Goal: Task Accomplishment & Management: Manage account settings

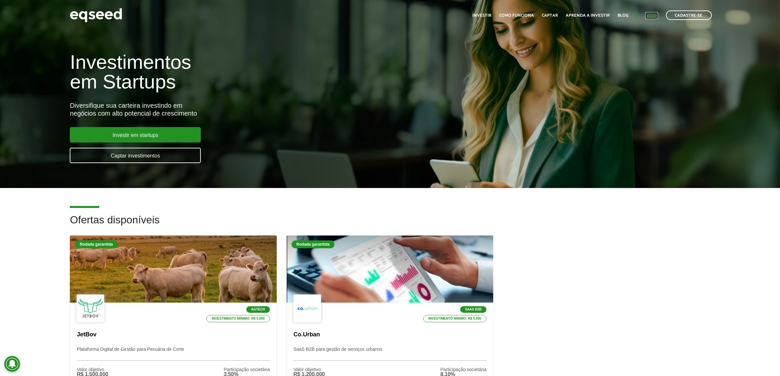
click at [649, 13] on link "Login" at bounding box center [651, 15] width 13 height 4
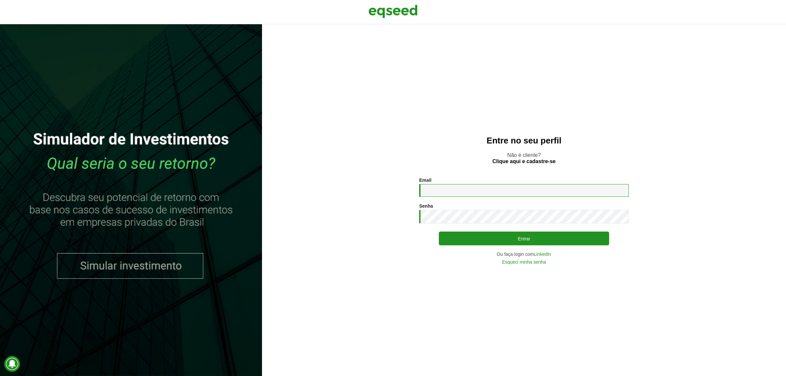
type input "**********"
click at [463, 195] on input "**********" at bounding box center [524, 190] width 210 height 13
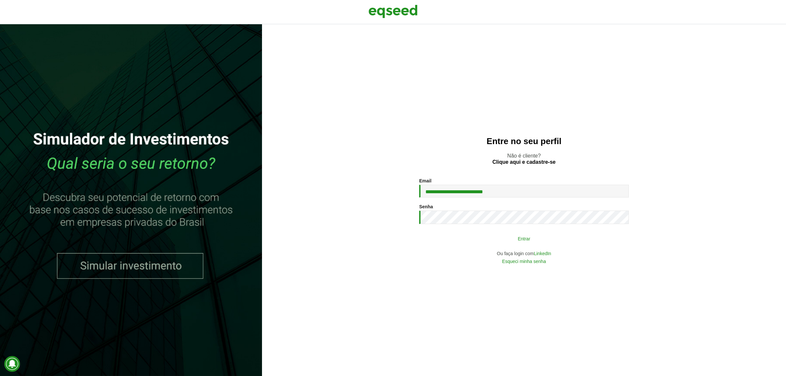
click at [455, 240] on button "Entrar" at bounding box center [524, 238] width 170 height 12
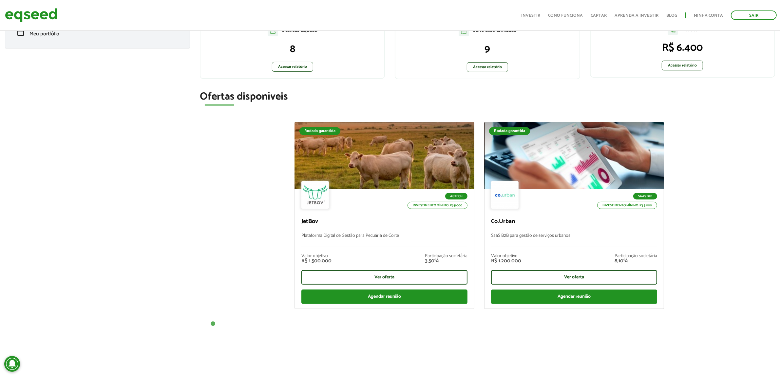
scroll to position [107, 0]
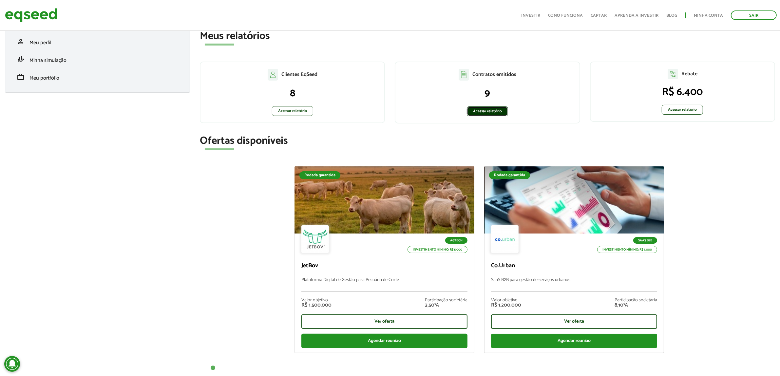
click at [483, 107] on link "Acessar relatório" at bounding box center [487, 111] width 41 height 10
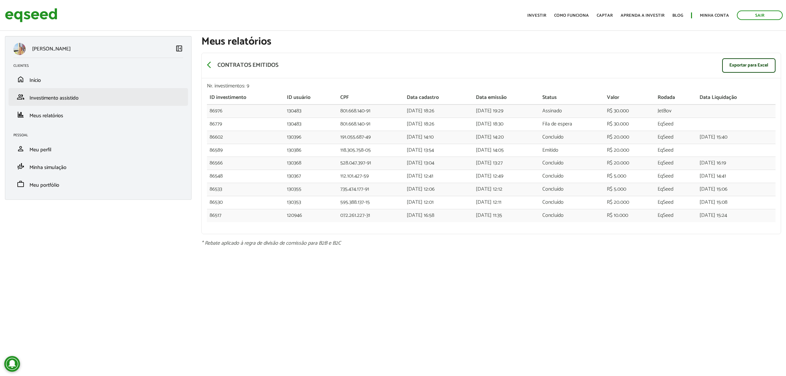
drag, startPoint x: 82, startPoint y: 92, endPoint x: 85, endPoint y: 89, distance: 4.9
click at [85, 89] on li "group Investimento assistido" at bounding box center [98, 97] width 179 height 18
click at [91, 103] on li "group Investimento assistido" at bounding box center [98, 97] width 179 height 18
click at [87, 97] on link "group Investimento assistido" at bounding box center [98, 97] width 170 height 8
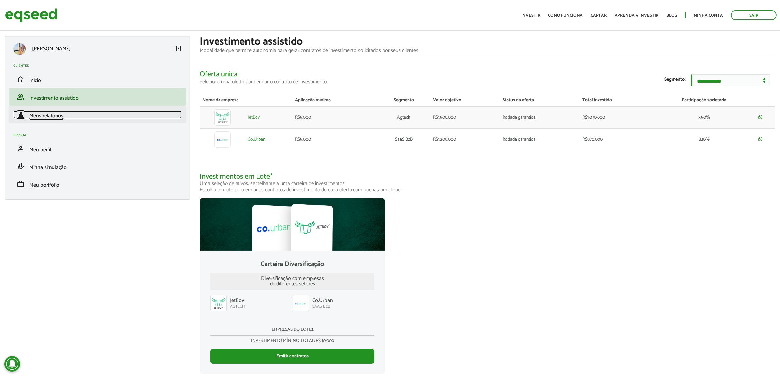
click at [67, 117] on link "finance Meus relatórios" at bounding box center [97, 115] width 168 height 8
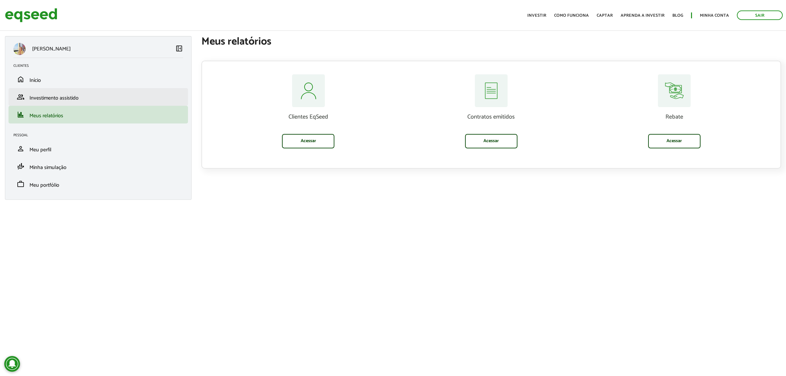
click at [77, 99] on span "Investimento assistido" at bounding box center [53, 98] width 49 height 9
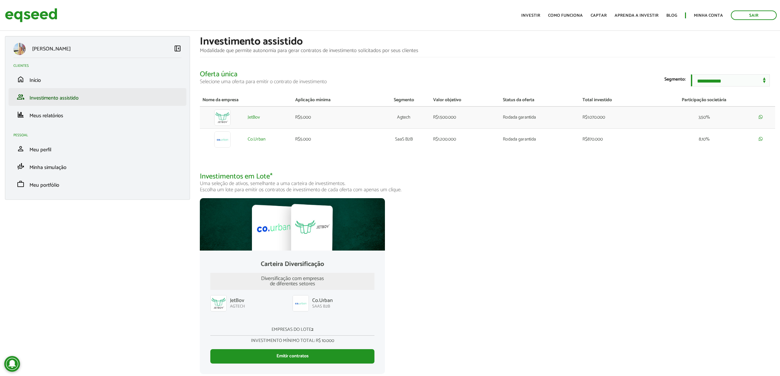
click at [51, 99] on span "Investimento assistido" at bounding box center [53, 98] width 49 height 9
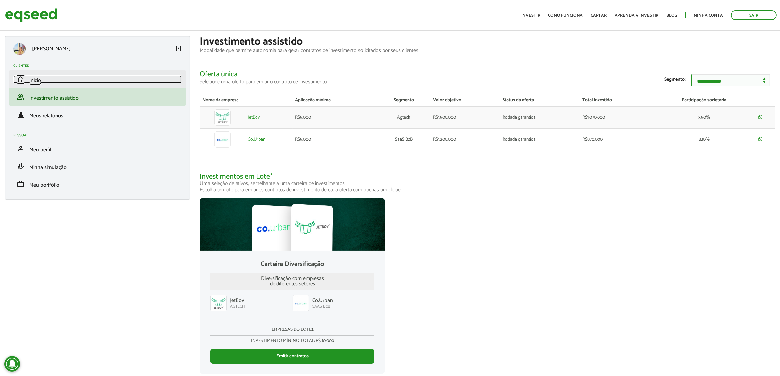
click at [62, 81] on link "home Início" at bounding box center [97, 79] width 168 height 8
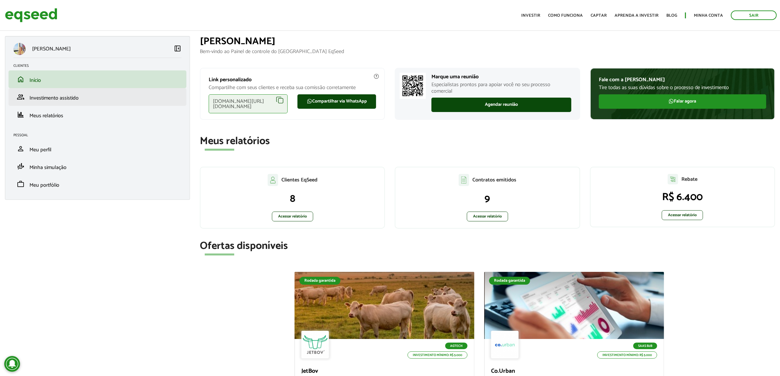
click at [81, 103] on li "group Investimento assistido" at bounding box center [98, 97] width 178 height 18
click at [64, 115] on link "finance Meus relatórios" at bounding box center [97, 115] width 168 height 8
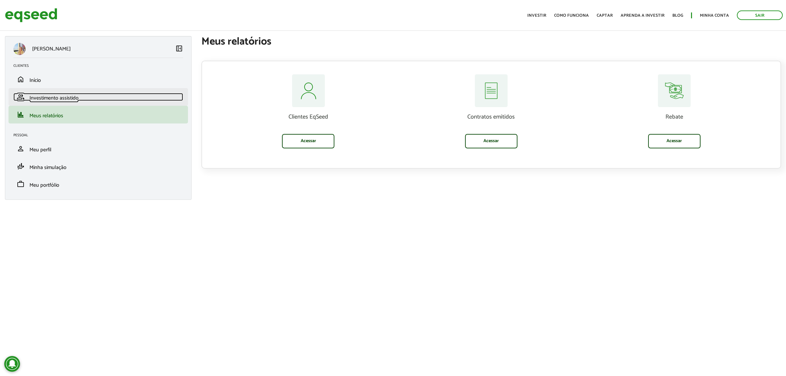
click at [77, 99] on span "Investimento assistido" at bounding box center [53, 98] width 49 height 9
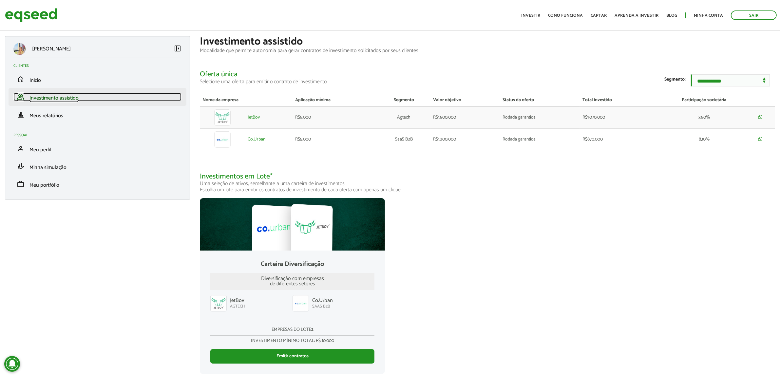
click at [51, 92] on li "group Investimento assistido" at bounding box center [98, 97] width 178 height 18
click at [58, 101] on span "Investimento assistido" at bounding box center [53, 98] width 49 height 9
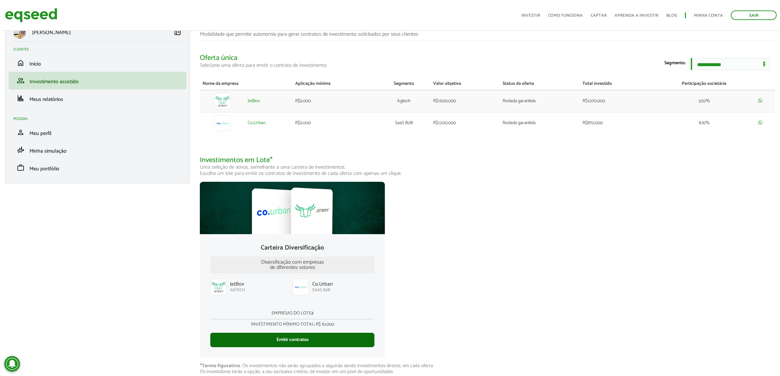
scroll to position [31, 0]
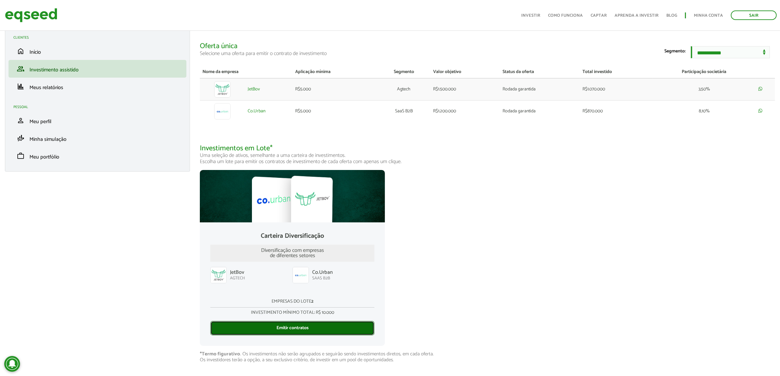
click at [307, 323] on link "Emitir contratos" at bounding box center [292, 328] width 164 height 14
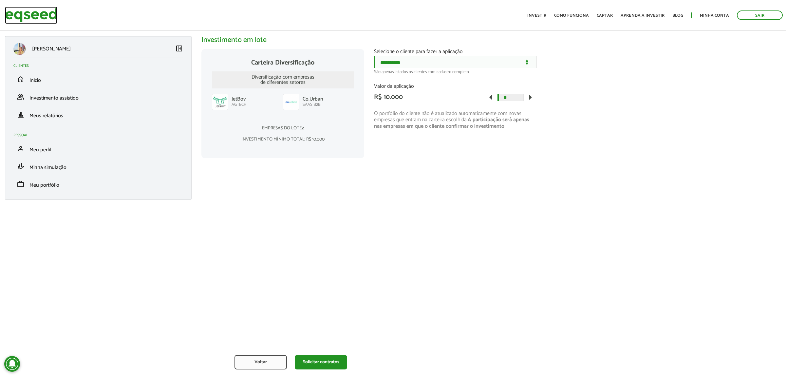
click at [30, 17] on img at bounding box center [31, 15] width 52 height 17
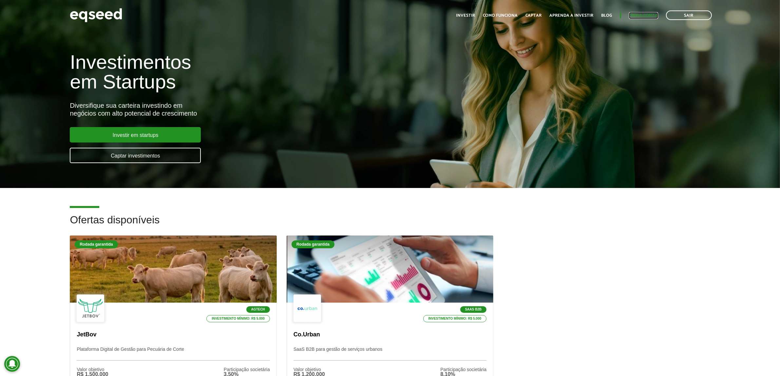
click at [647, 14] on link "Minha conta" at bounding box center [643, 15] width 29 height 4
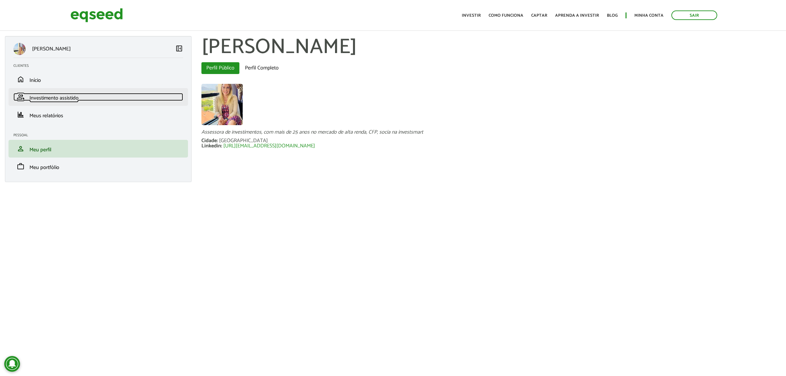
click at [54, 95] on span "Investimento assistido" at bounding box center [53, 98] width 49 height 9
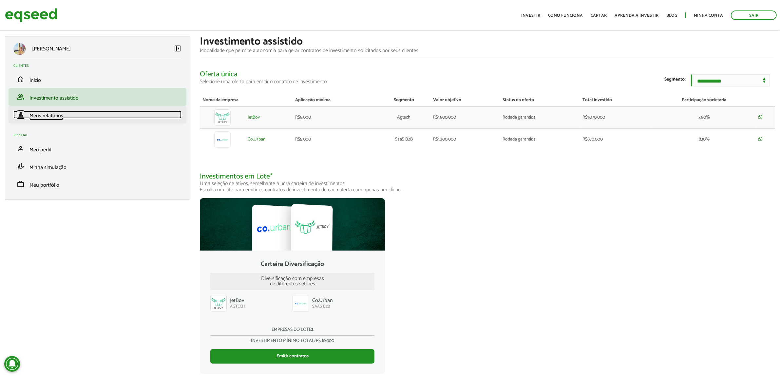
click at [53, 113] on span "Meus relatórios" at bounding box center [46, 115] width 34 height 9
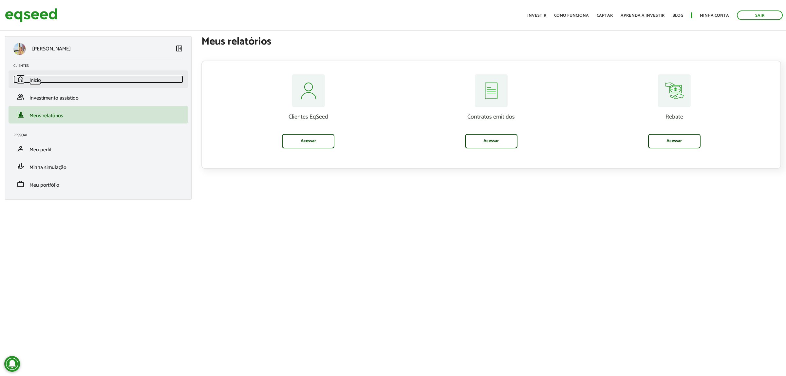
click at [56, 79] on link "home Início" at bounding box center [98, 79] width 170 height 8
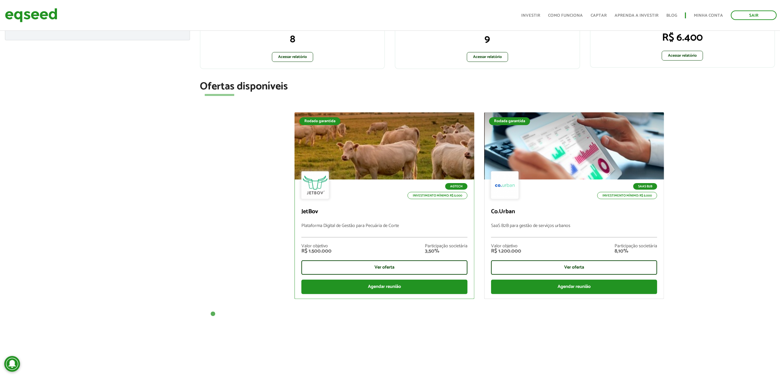
scroll to position [123, 0]
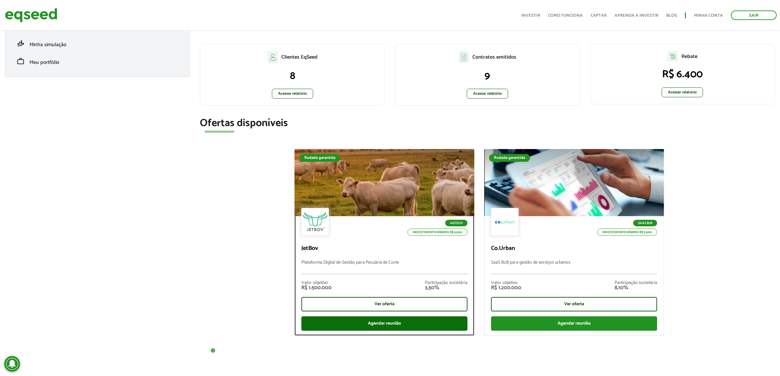
click at [384, 322] on div "Agendar reunião" at bounding box center [384, 323] width 166 height 14
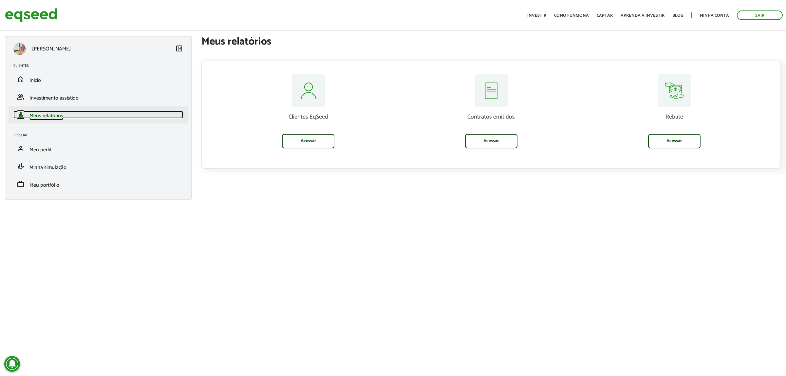
click at [55, 115] on span "Meus relatórios" at bounding box center [46, 115] width 34 height 9
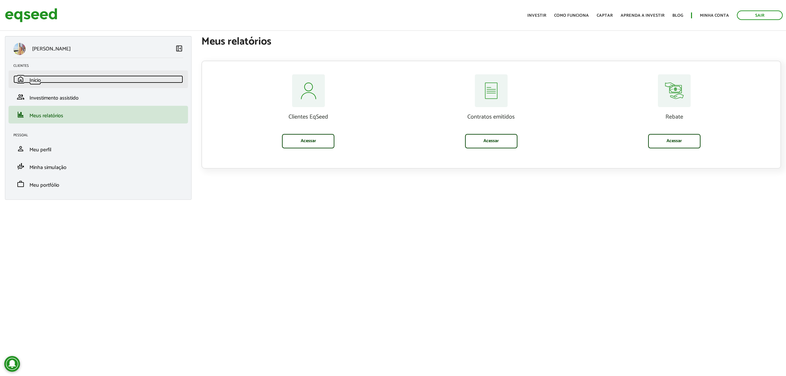
click at [84, 79] on link "home Início" at bounding box center [98, 79] width 170 height 8
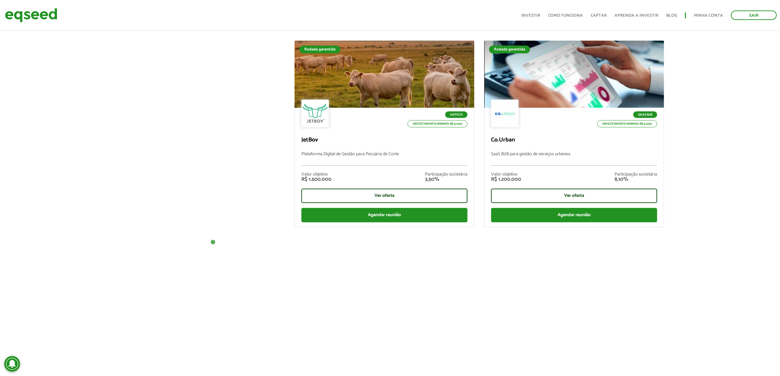
scroll to position [246, 0]
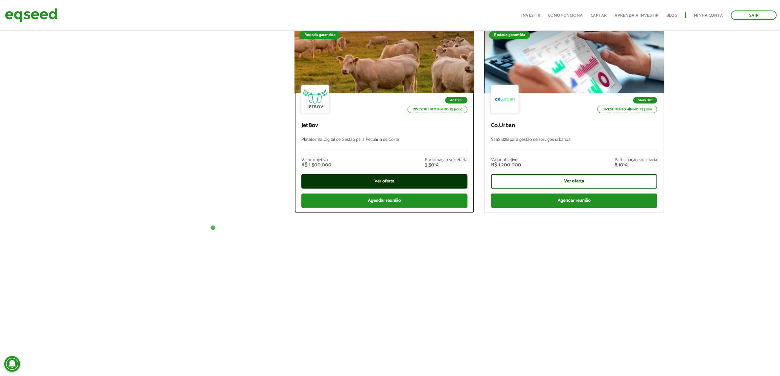
click at [364, 183] on div "Ver oferta" at bounding box center [384, 181] width 166 height 14
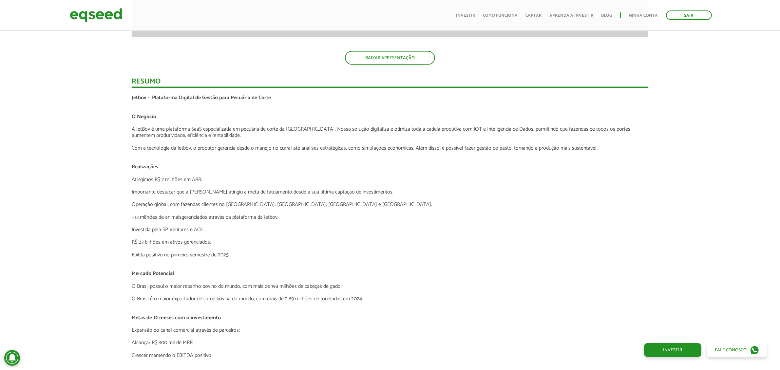
scroll to position [1310, 0]
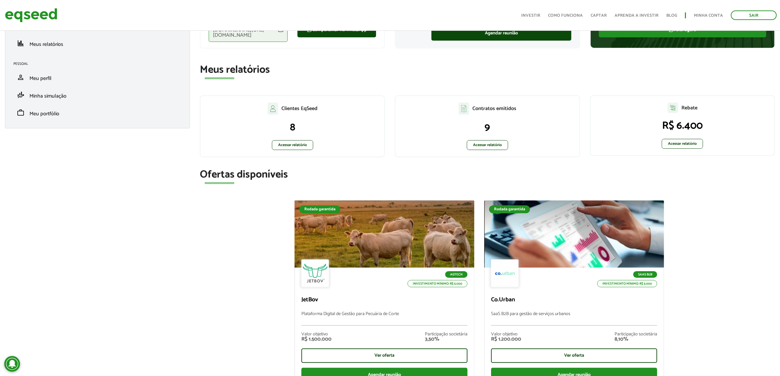
scroll to position [123, 0]
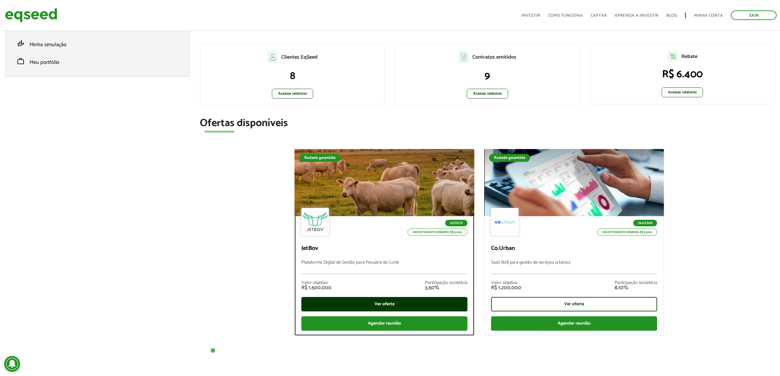
click at [416, 305] on div "Ver oferta" at bounding box center [384, 304] width 166 height 14
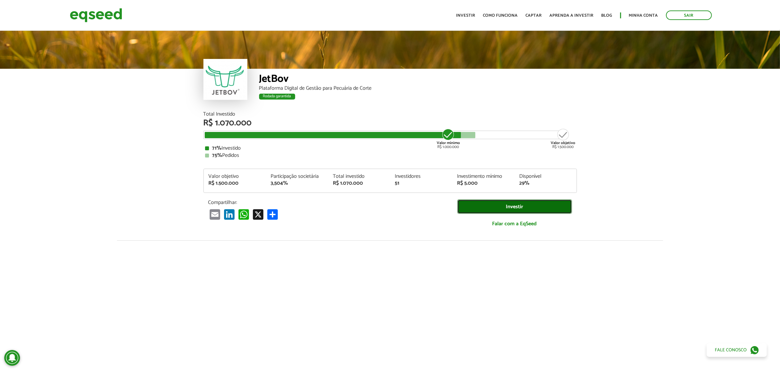
click at [531, 205] on link "Investir" at bounding box center [514, 206] width 115 height 15
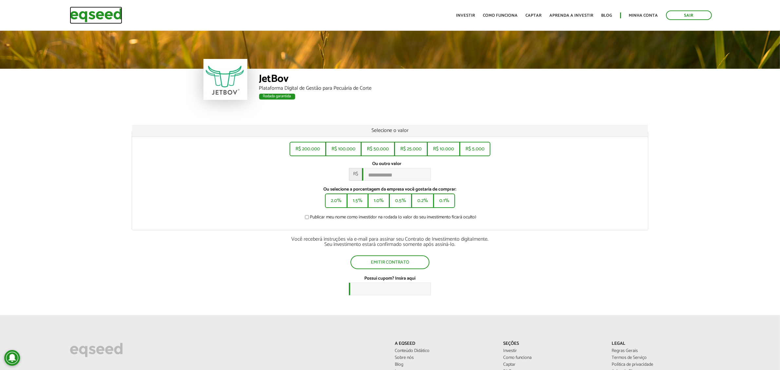
click at [105, 14] on img at bounding box center [96, 15] width 52 height 17
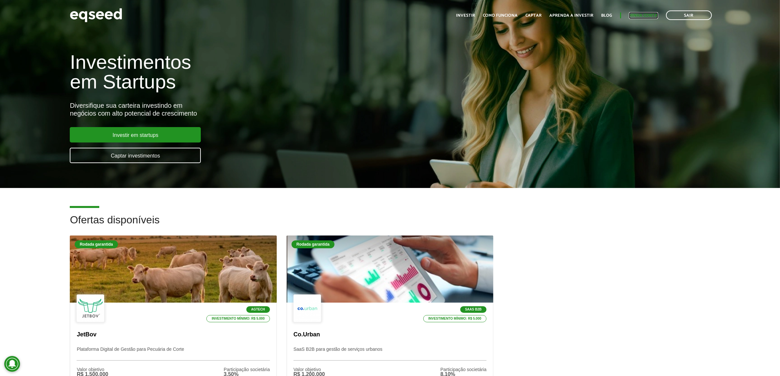
click at [641, 13] on link "Minha conta" at bounding box center [643, 15] width 29 height 4
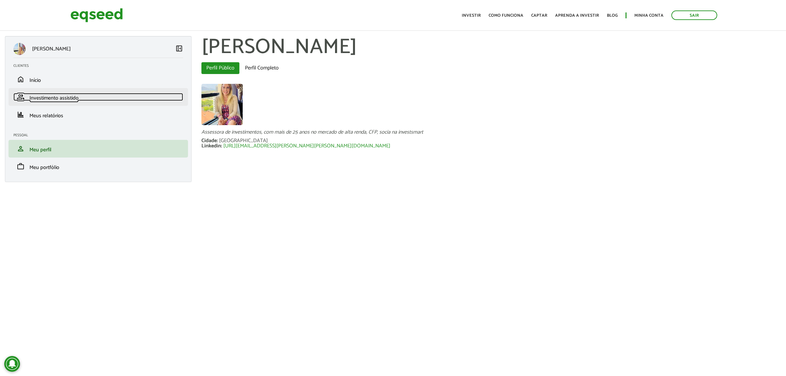
click at [81, 95] on link "group Investimento assistido" at bounding box center [98, 97] width 170 height 8
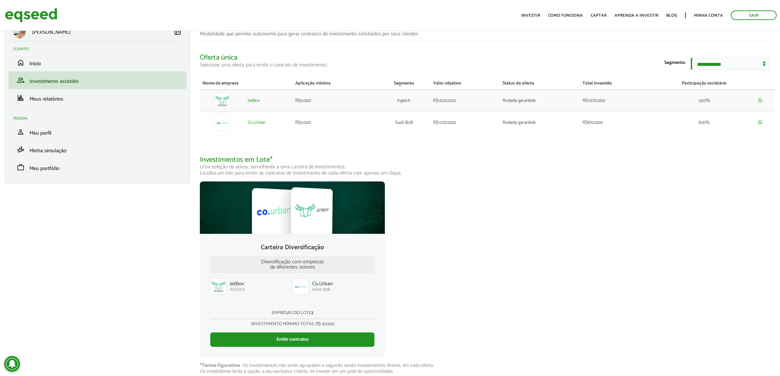
scroll to position [31, 0]
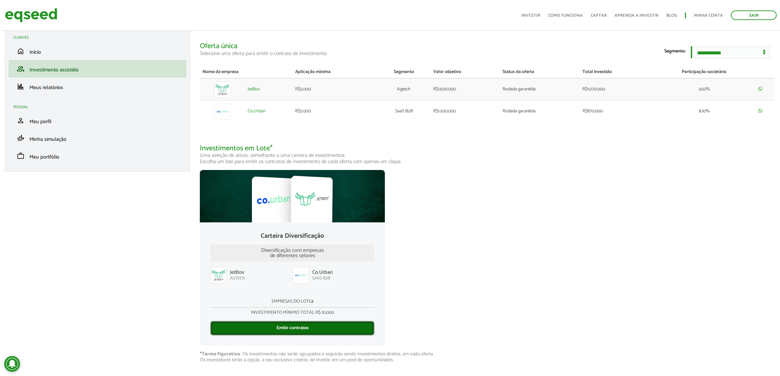
click at [309, 330] on link "Emitir contratos" at bounding box center [292, 328] width 164 height 14
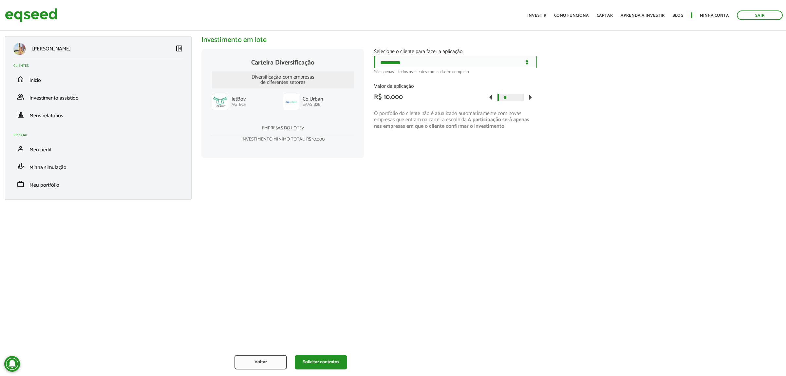
click at [427, 67] on select "**********" at bounding box center [455, 62] width 163 height 12
click at [290, 103] on img at bounding box center [291, 102] width 16 height 16
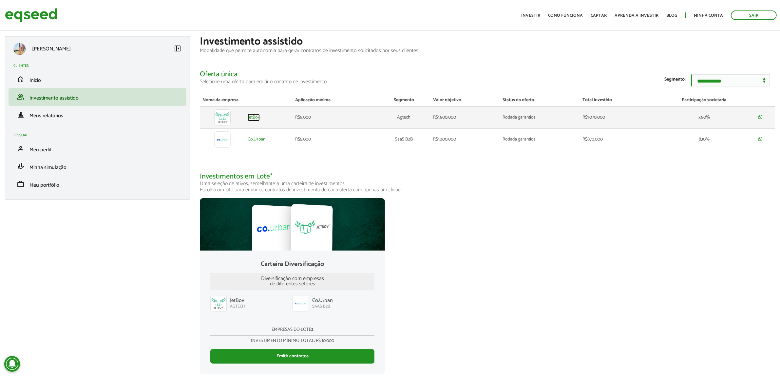
click at [254, 119] on link "JetBov" at bounding box center [254, 117] width 12 height 5
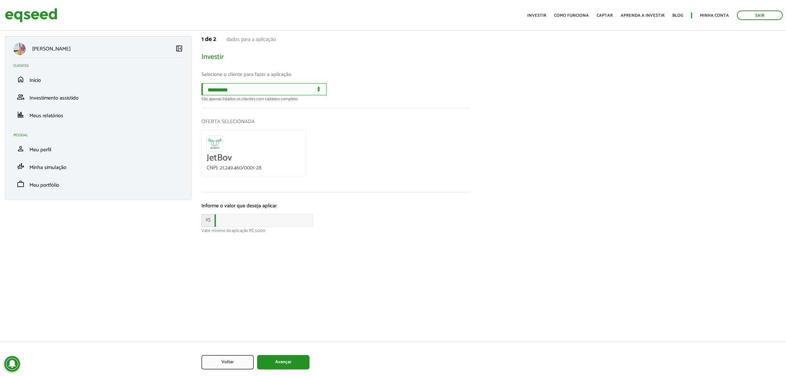
click at [237, 94] on select "**********" at bounding box center [263, 89] width 125 height 12
select select "******"
click at [201, 83] on select "**********" at bounding box center [263, 89] width 125 height 12
click at [242, 223] on input "text" at bounding box center [264, 220] width 98 height 13
type input "*****"
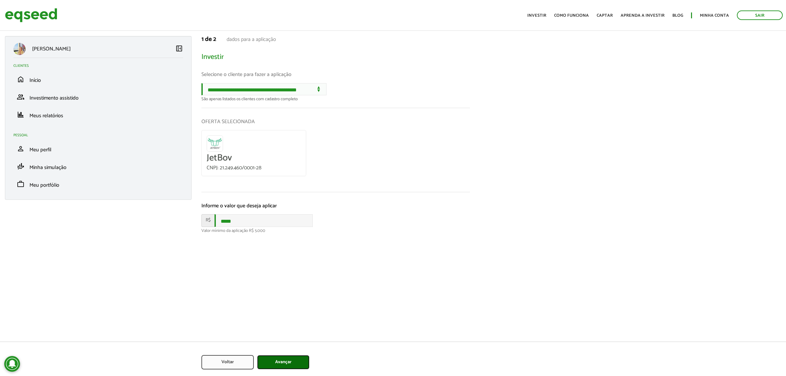
click at [291, 364] on button "Avançar" at bounding box center [283, 362] width 52 height 14
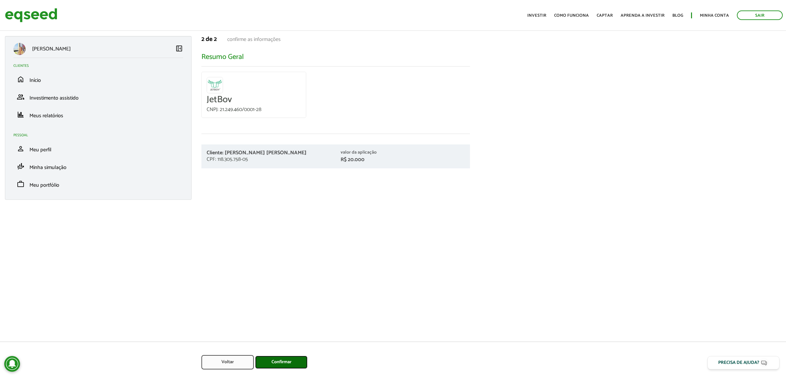
click at [288, 362] on button "Confirmar" at bounding box center [281, 362] width 52 height 13
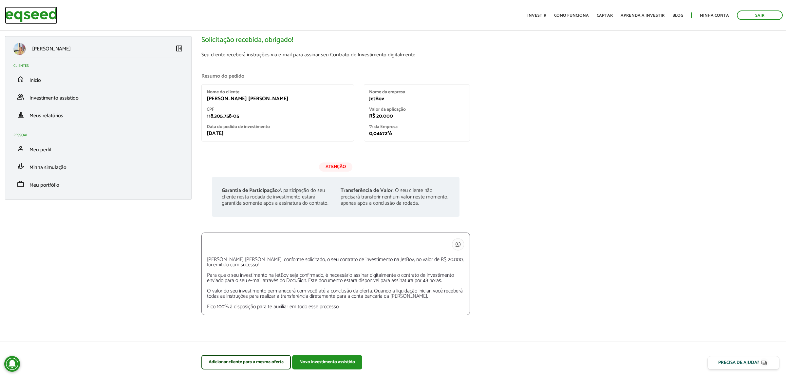
click at [28, 22] on img at bounding box center [31, 15] width 52 height 17
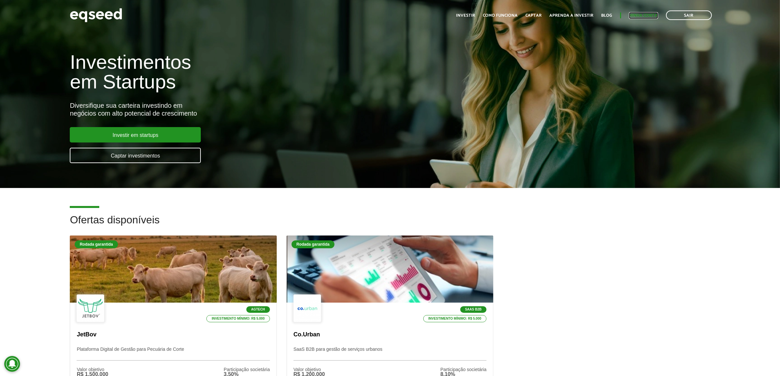
click at [636, 14] on link "Minha conta" at bounding box center [643, 15] width 29 height 4
click at [643, 17] on link "Minha conta" at bounding box center [643, 15] width 29 height 4
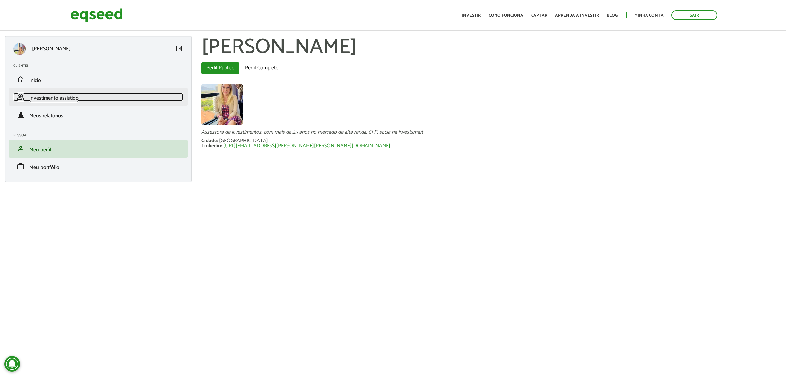
click at [61, 99] on span "Investimento assistido" at bounding box center [53, 98] width 49 height 9
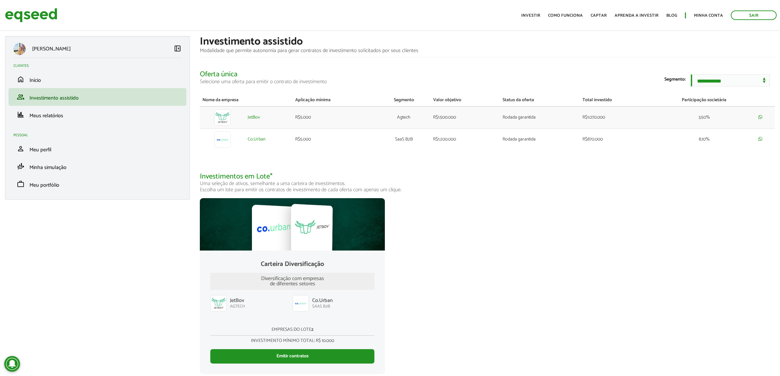
click at [51, 67] on h2 "Clientes" at bounding box center [99, 66] width 173 height 4
click at [41, 75] on link "home Início" at bounding box center [97, 79] width 168 height 8
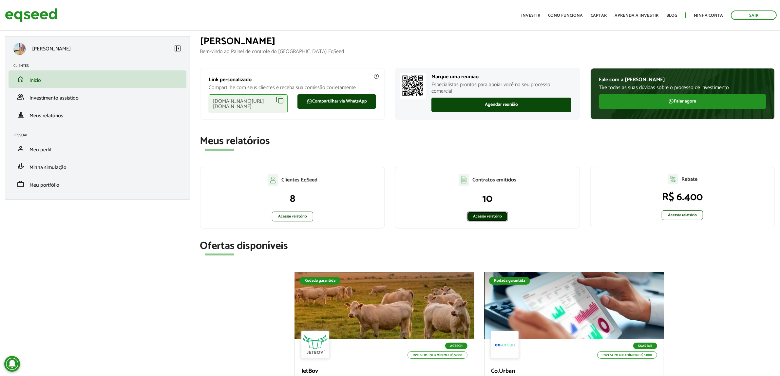
click at [489, 215] on link "Acessar relatório" at bounding box center [487, 217] width 41 height 10
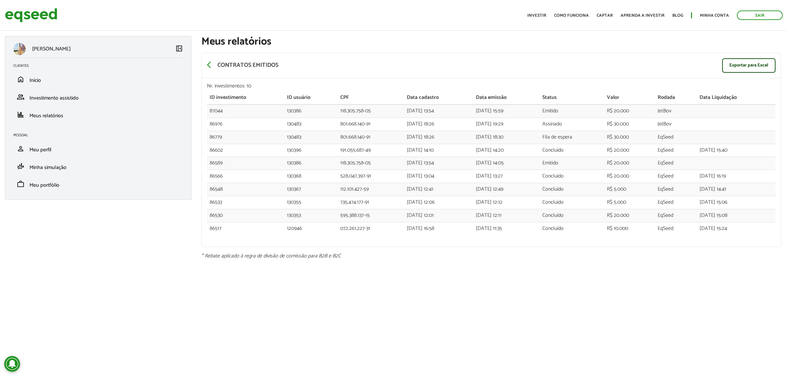
click at [420, 55] on div "arrow_back_ios Contratos emitidos Exportar para Excel" at bounding box center [491, 65] width 579 height 25
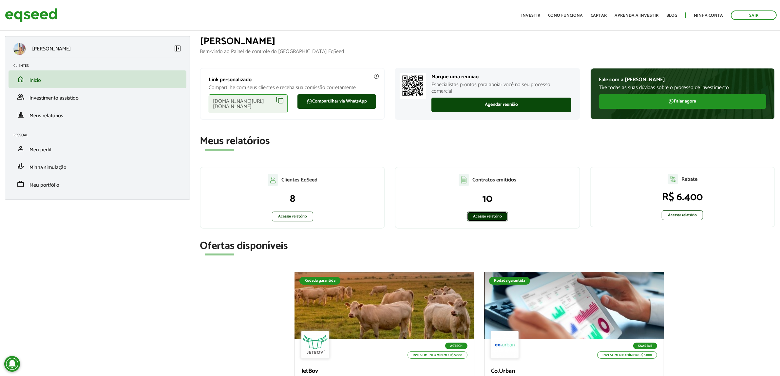
click at [494, 216] on link "Acessar relatório" at bounding box center [487, 217] width 41 height 10
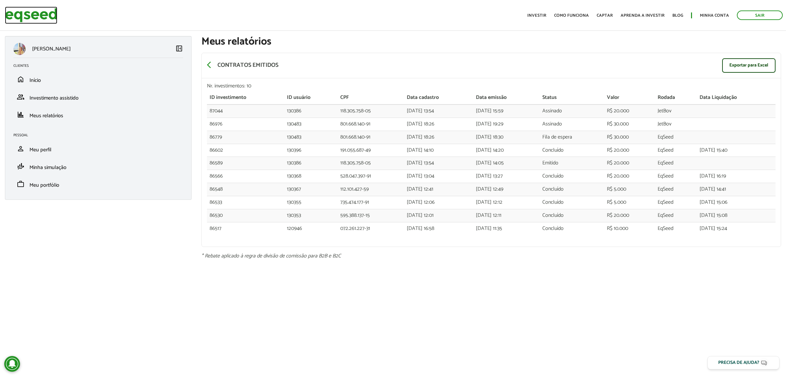
click at [46, 9] on img at bounding box center [31, 15] width 52 height 17
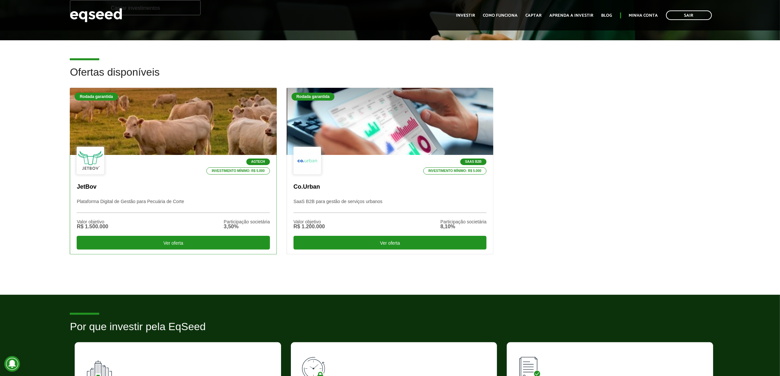
scroll to position [123, 0]
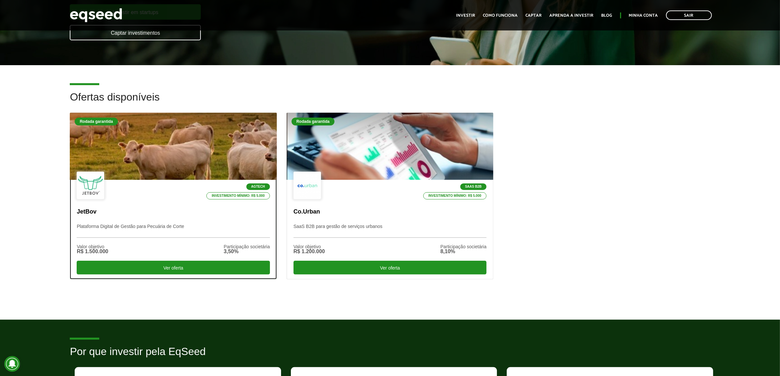
click at [115, 215] on p "JetBov" at bounding box center [173, 211] width 193 height 7
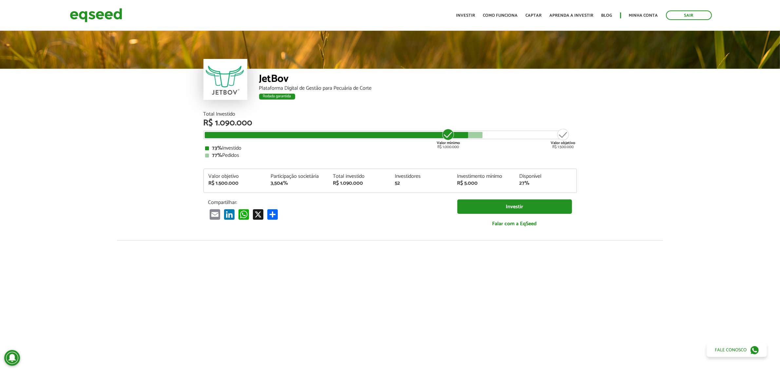
drag, startPoint x: 454, startPoint y: 135, endPoint x: 526, endPoint y: 147, distance: 72.7
click at [526, 147] on div "Total Investido R$ 1.090.000 Valor mínimo R$ 1.000.000 Valor objetivo R$ 1.500.…" at bounding box center [389, 135] width 373 height 47
click at [699, 135] on article "JetBov Plataforma Digital de Gestão para Pecuária de Corte Rodada garantida Rod…" at bounding box center [390, 246] width 780 height 435
click at [96, 16] on img at bounding box center [96, 15] width 52 height 17
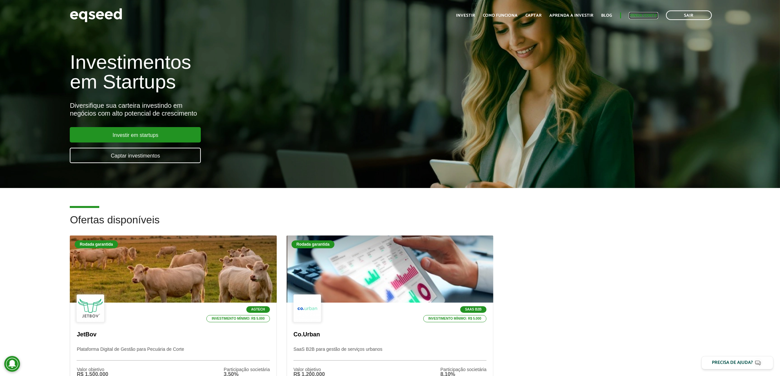
click at [646, 14] on link "Minha conta" at bounding box center [643, 15] width 29 height 4
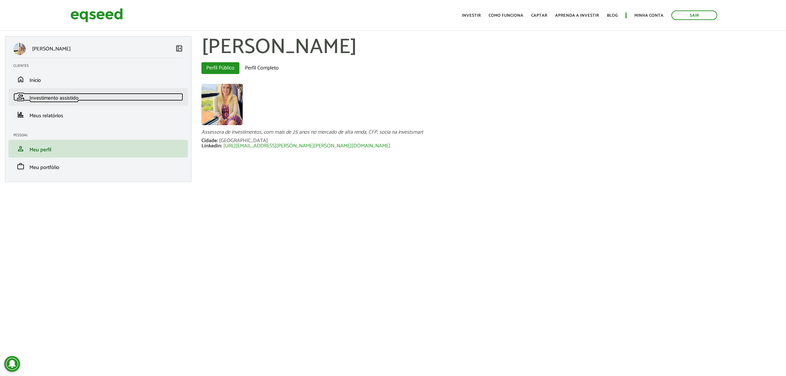
click at [42, 94] on span "Investimento assistido" at bounding box center [53, 98] width 49 height 9
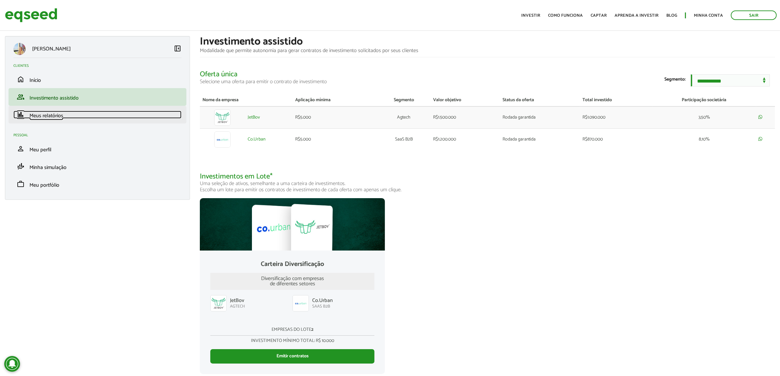
click at [41, 115] on span "Meus relatórios" at bounding box center [46, 115] width 34 height 9
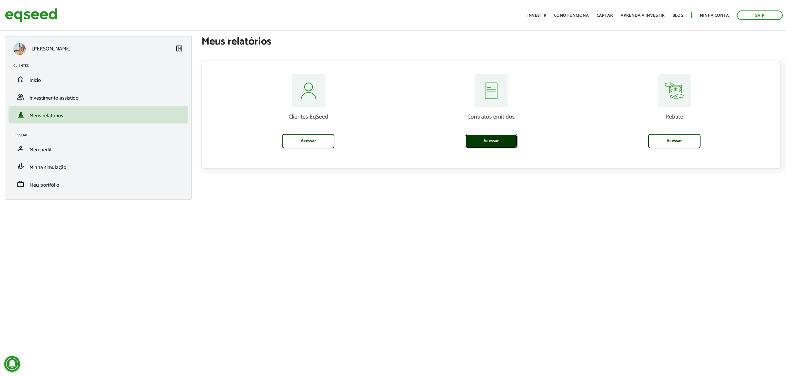
click at [487, 138] on link "Acessar" at bounding box center [491, 141] width 52 height 14
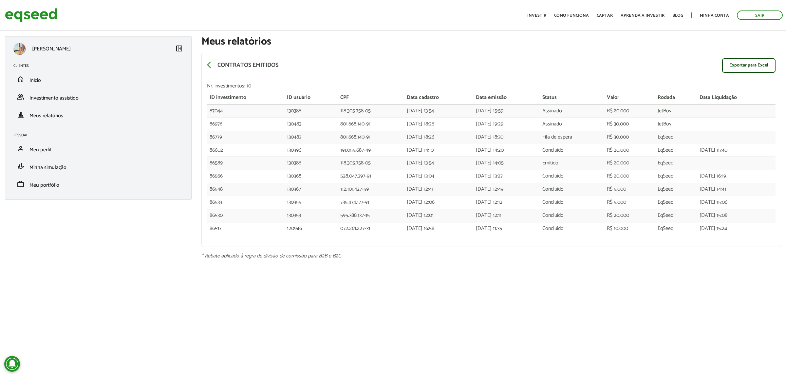
click at [81, 271] on article "[PERSON_NAME] left_panel_close Clientes home Início group Investimento assistid…" at bounding box center [393, 139] width 786 height 265
